Goal: Find specific page/section: Find specific page/section

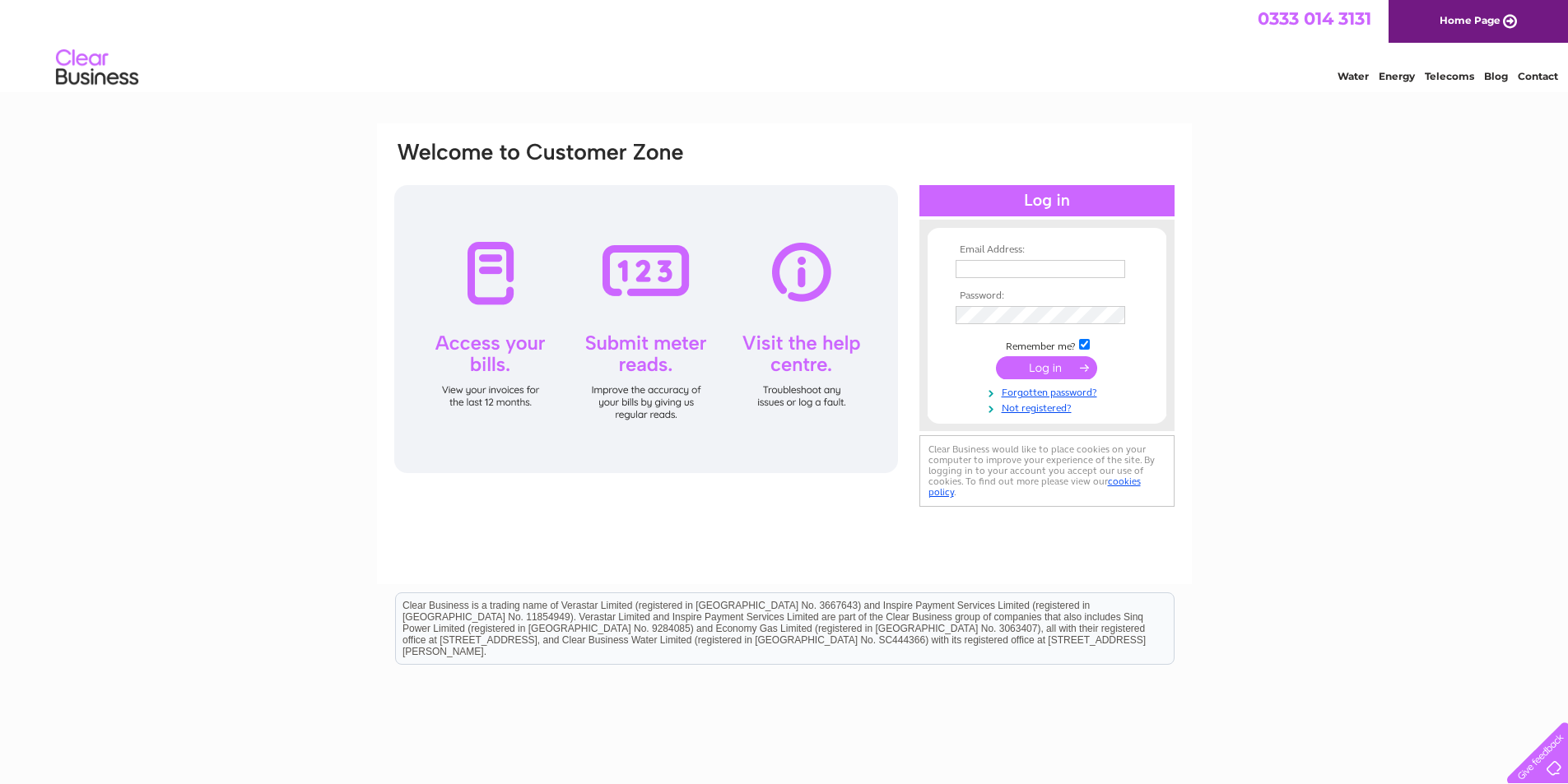
type input "[EMAIL_ADDRESS][DOMAIN_NAME]"
click at [1045, 371] on input "submit" at bounding box center [1046, 368] width 101 height 23
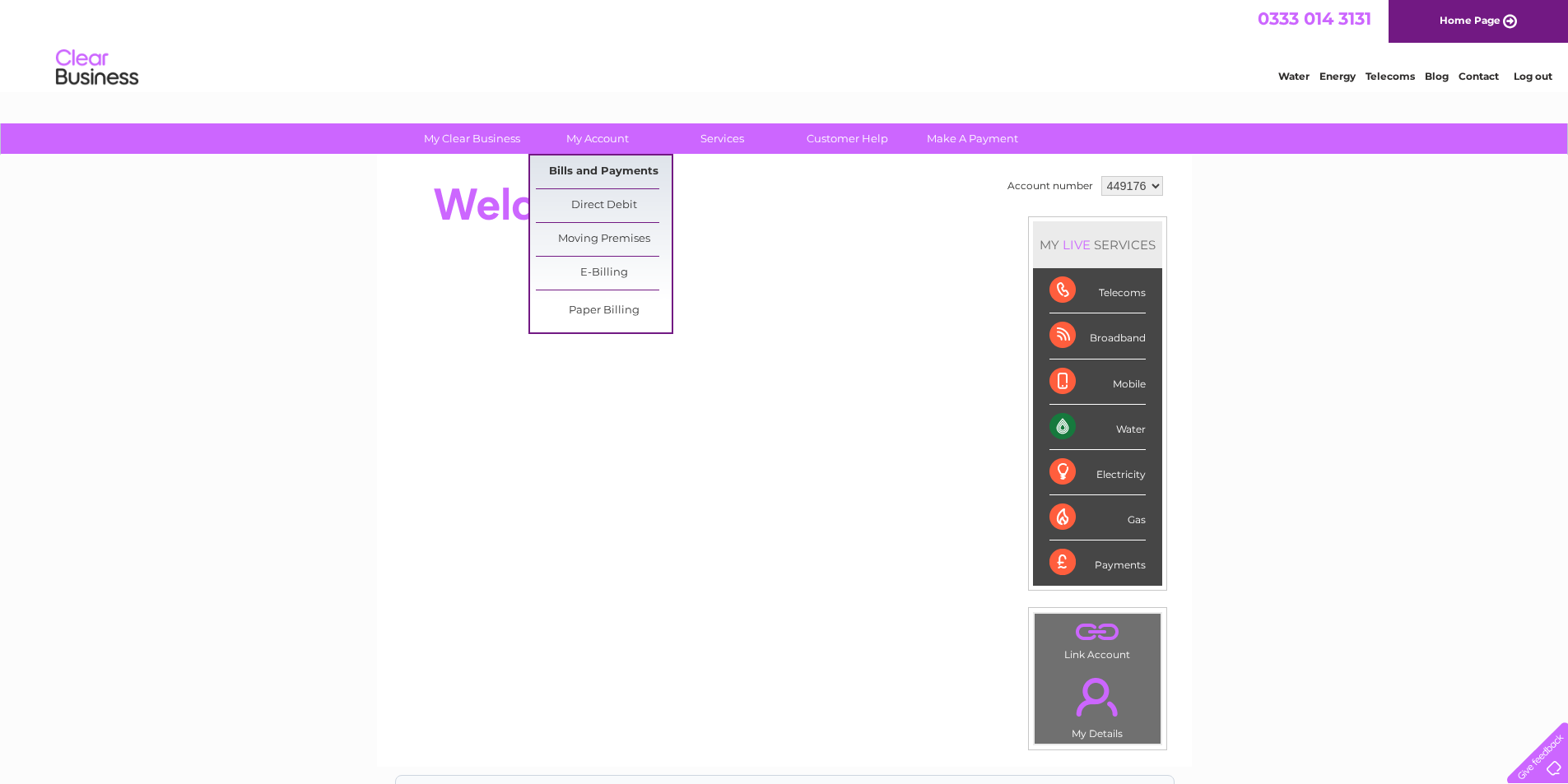
click at [587, 175] on link "Bills and Payments" at bounding box center [604, 172] width 136 height 33
